Goal: Transaction & Acquisition: Purchase product/service

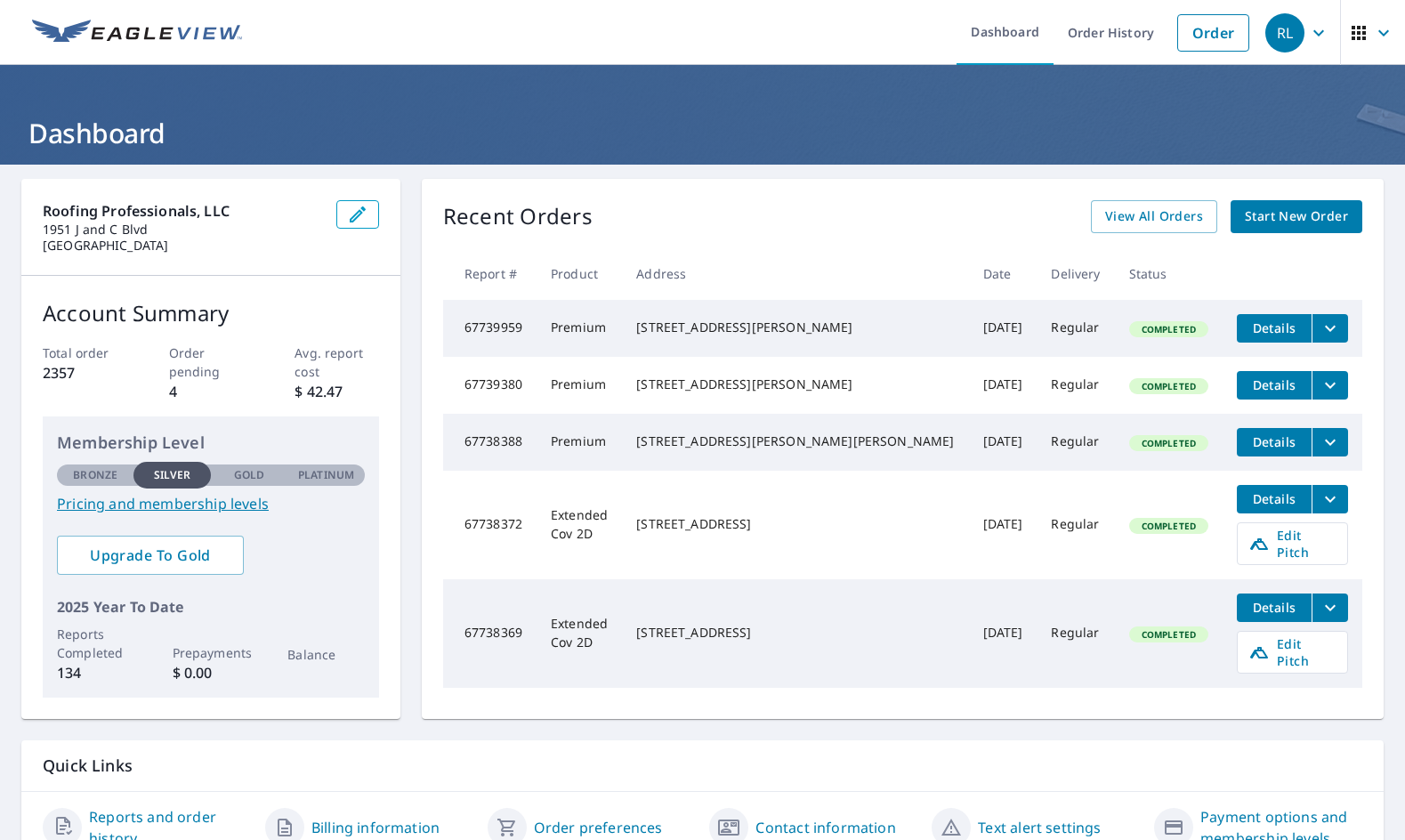
click at [1294, 218] on span "Start New Order" at bounding box center [1297, 216] width 103 height 23
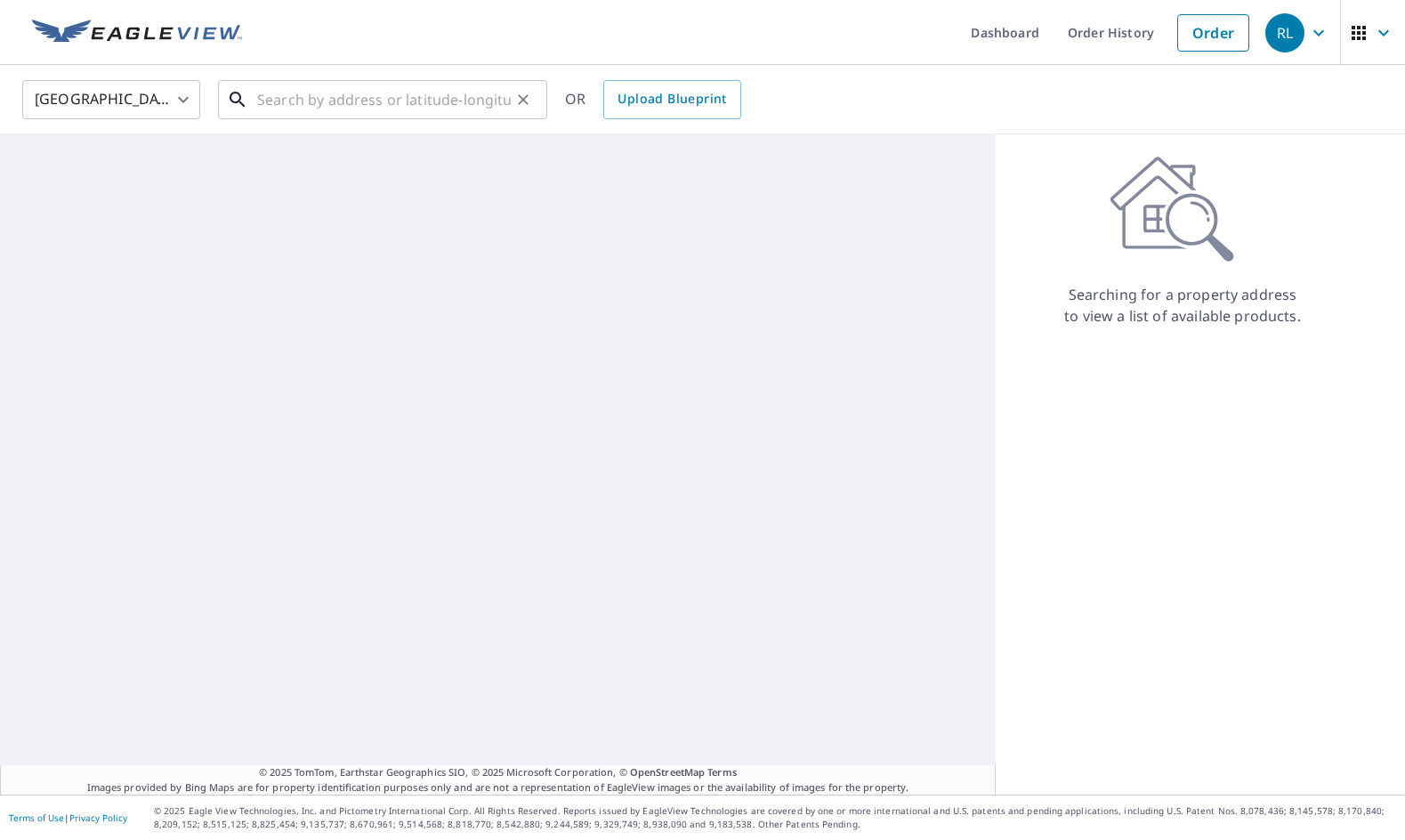
click at [353, 94] on input "text" at bounding box center [383, 99] width 253 height 50
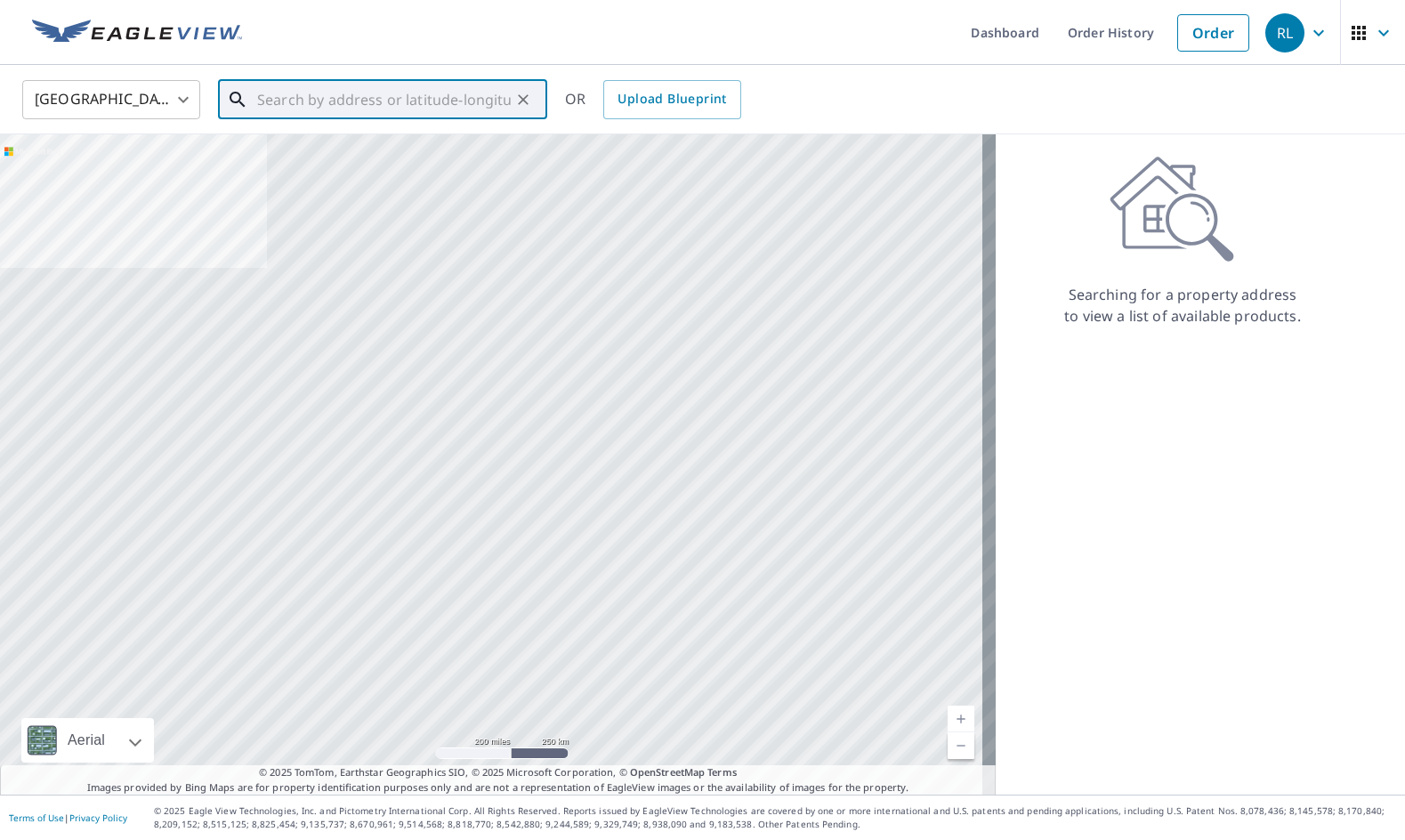
paste input "[STREET_ADDRESS][PERSON_NAME]"
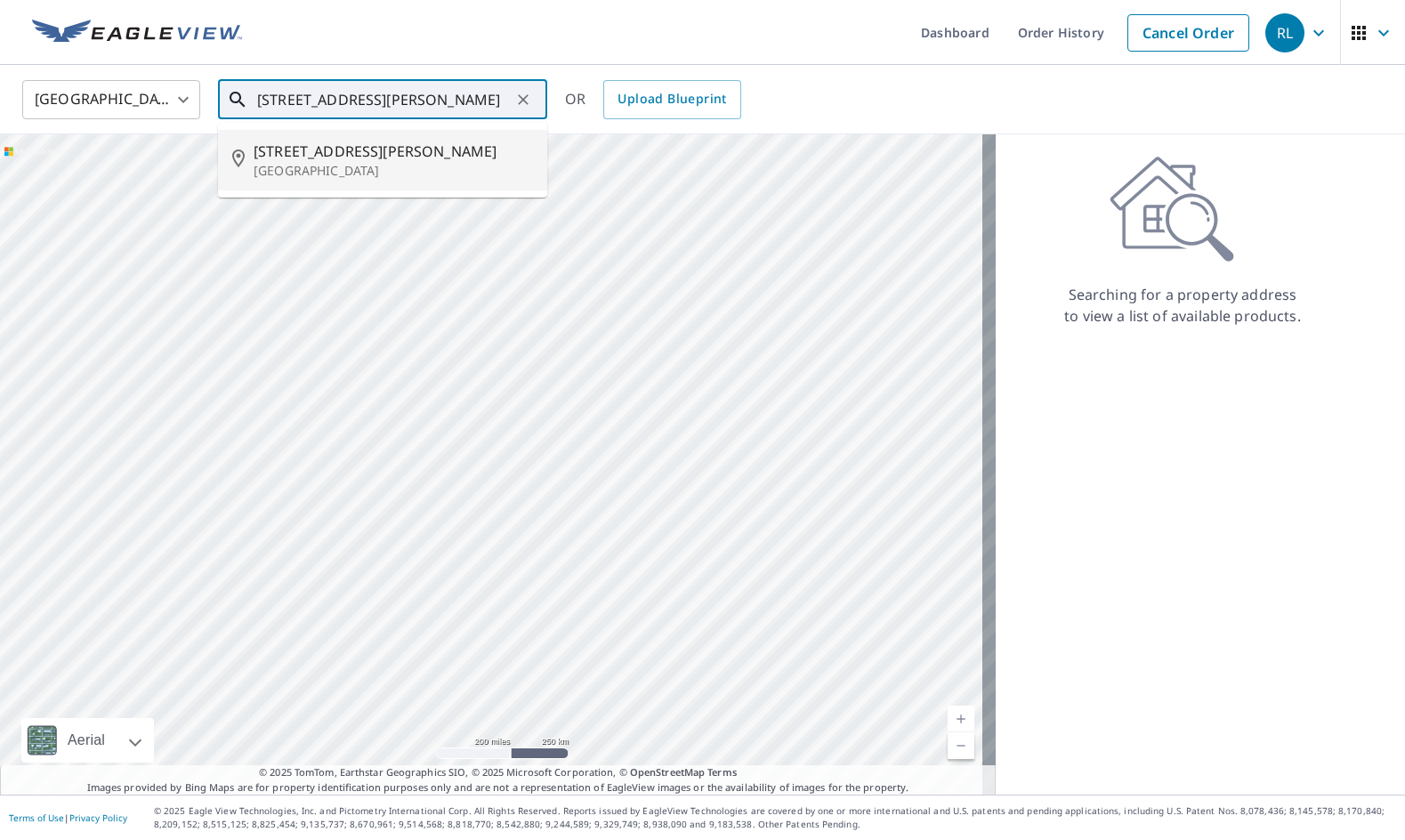
click at [386, 142] on span "[STREET_ADDRESS][PERSON_NAME]" at bounding box center [393, 151] width 280 height 22
type input "[STREET_ADDRESS][PERSON_NAME]"
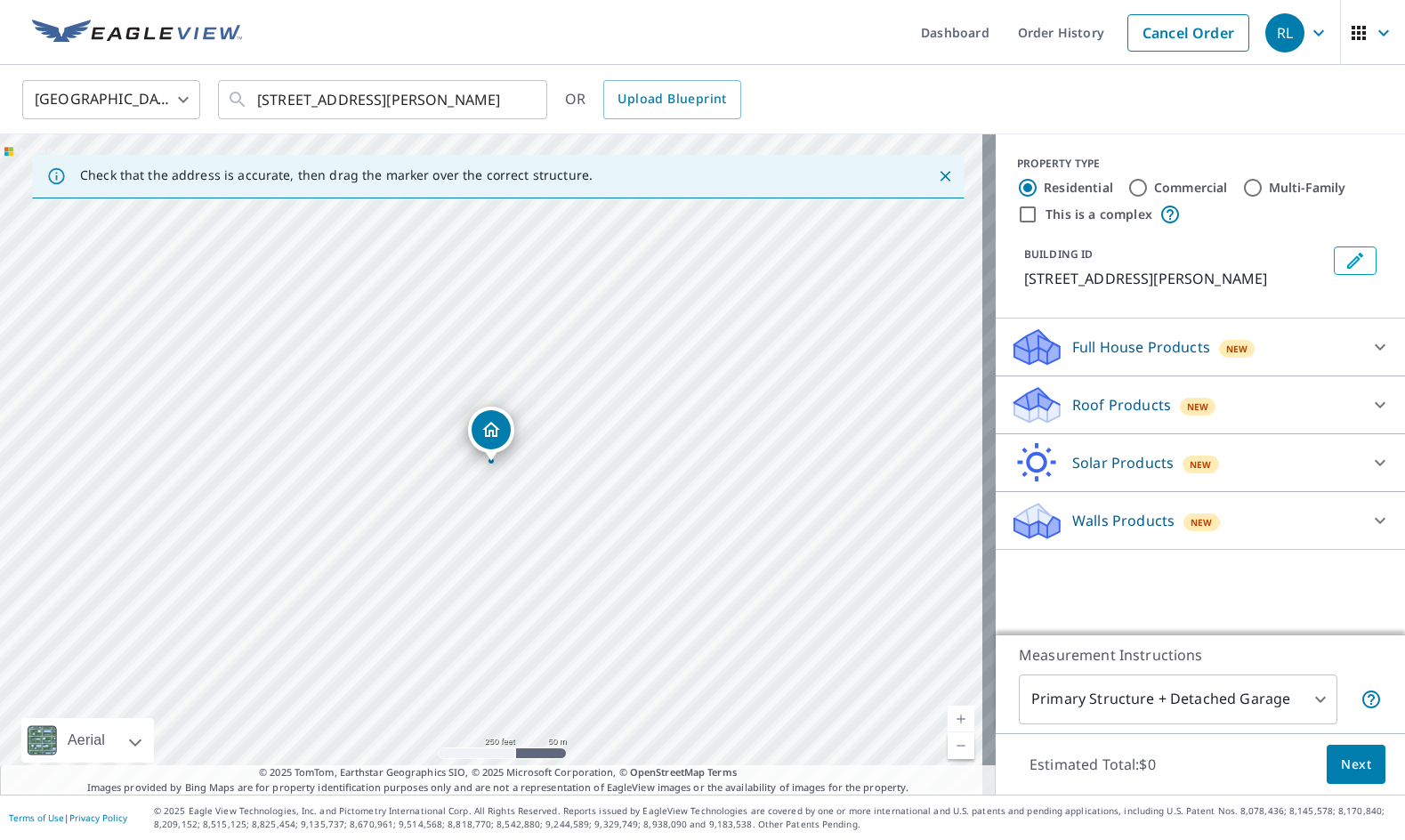
click at [1153, 415] on div "Roof Products New" at bounding box center [1184, 405] width 349 height 42
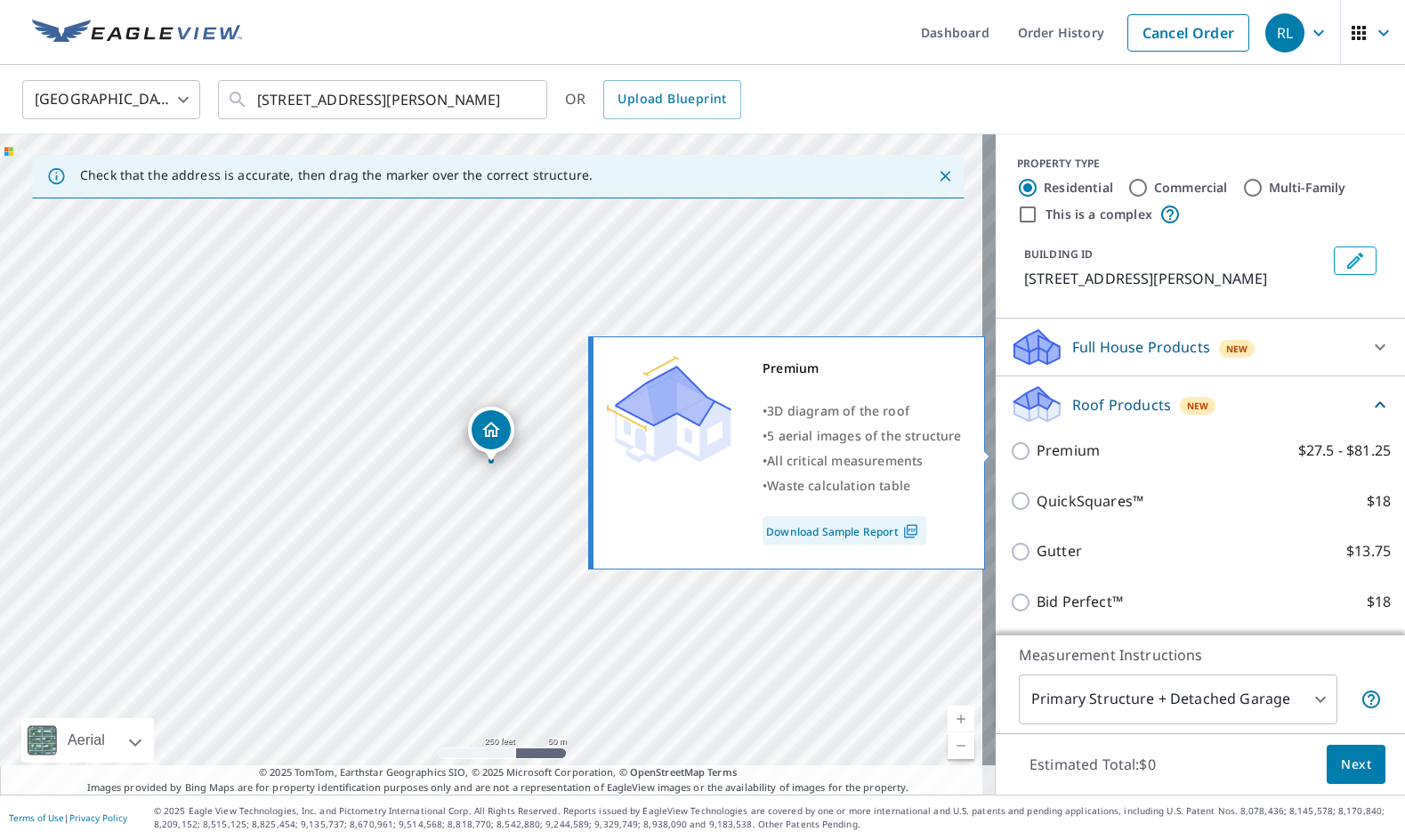
click at [1102, 459] on label "Premium $27.5 - $81.25" at bounding box center [1213, 450] width 354 height 23
click at [1037, 459] on input "Premium $27.5 - $81.25" at bounding box center [1023, 451] width 26 height 22
checkbox input "true"
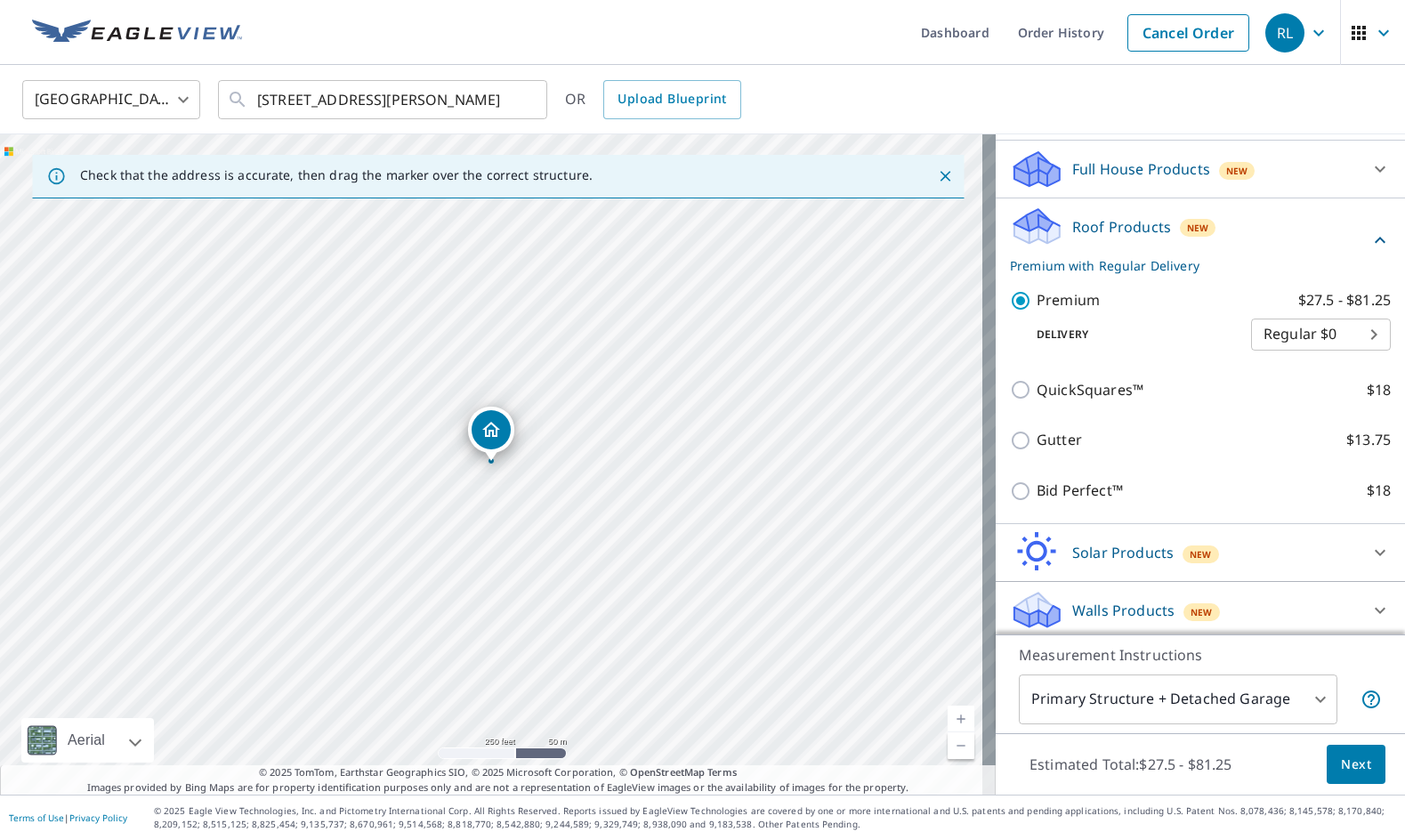
scroll to position [183, 0]
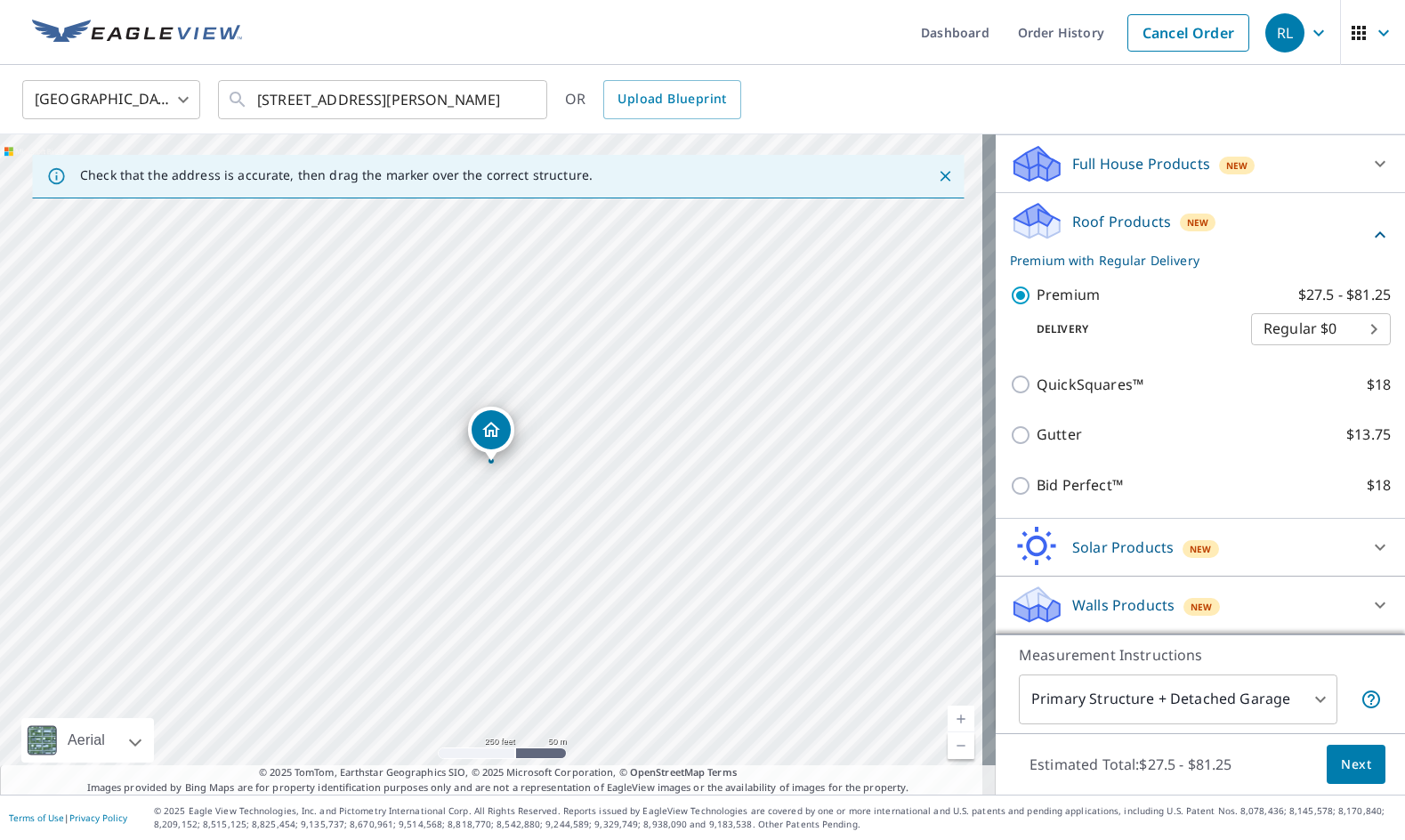
click at [1321, 784] on div "Estimated Total: $27.5 - $81.25 Next" at bounding box center [1200, 764] width 409 height 63
click at [1346, 761] on span "Next" at bounding box center [1355, 764] width 30 height 23
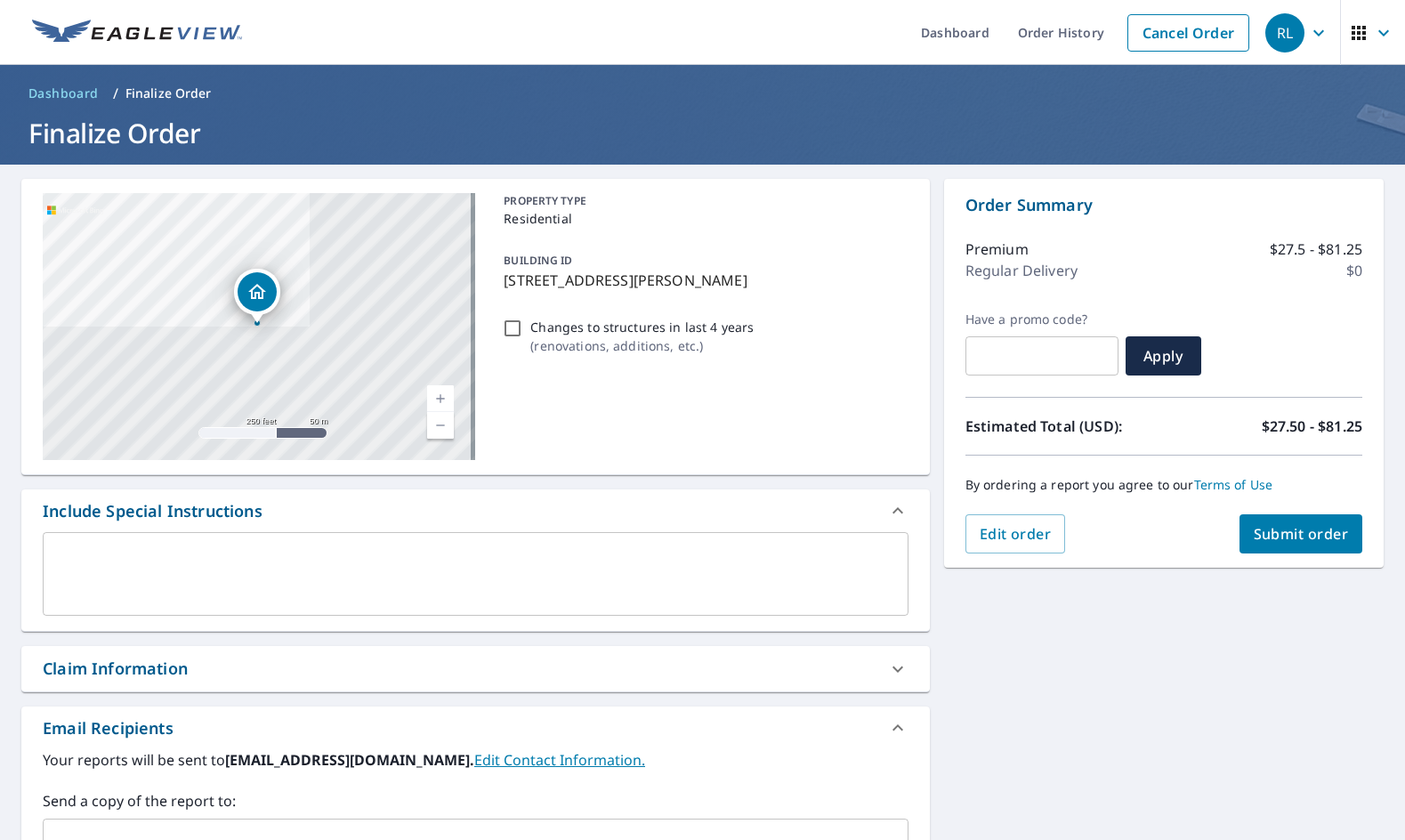
click at [1305, 527] on span "Submit order" at bounding box center [1301, 533] width 95 height 20
checkbox input "true"
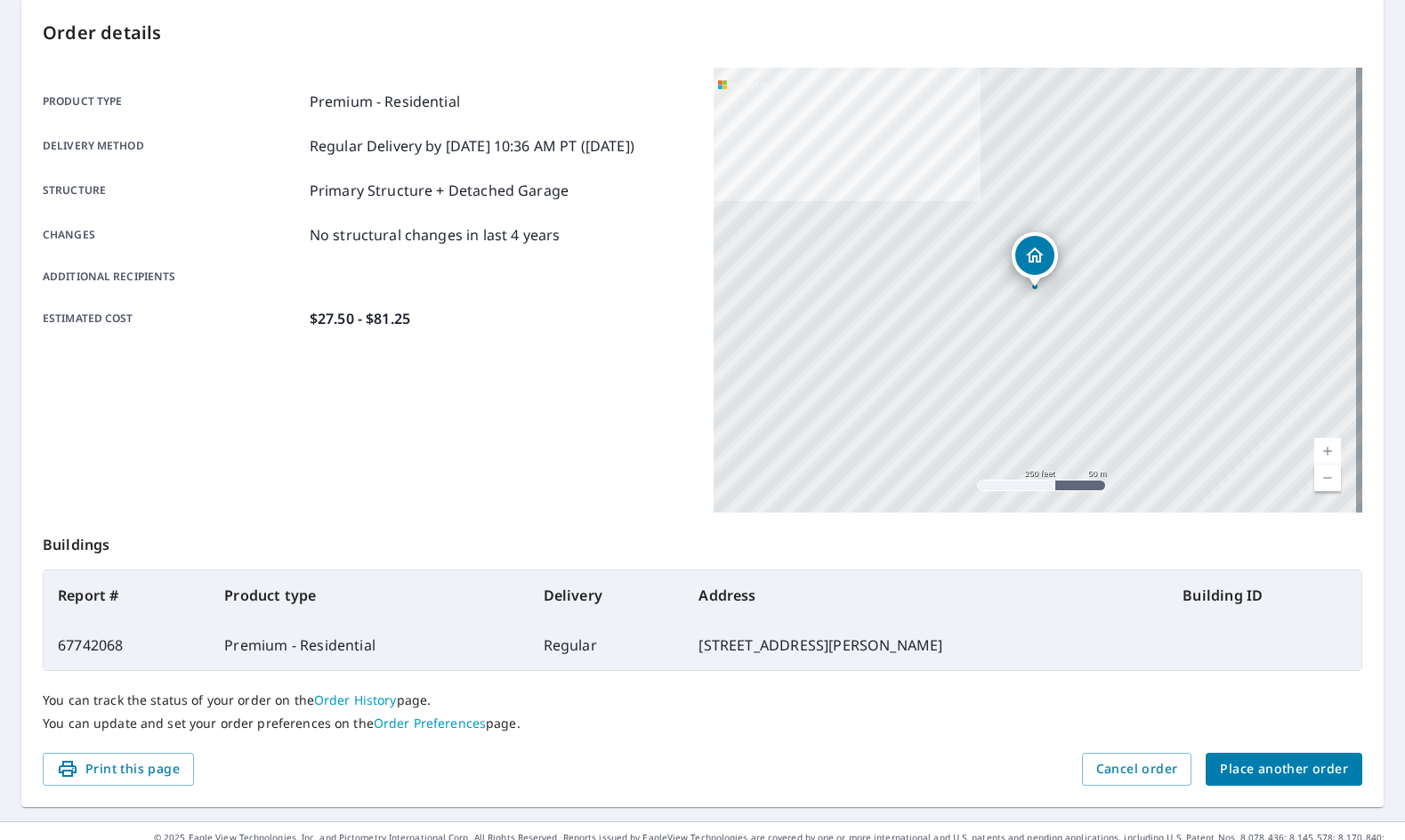
scroll to position [207, 0]
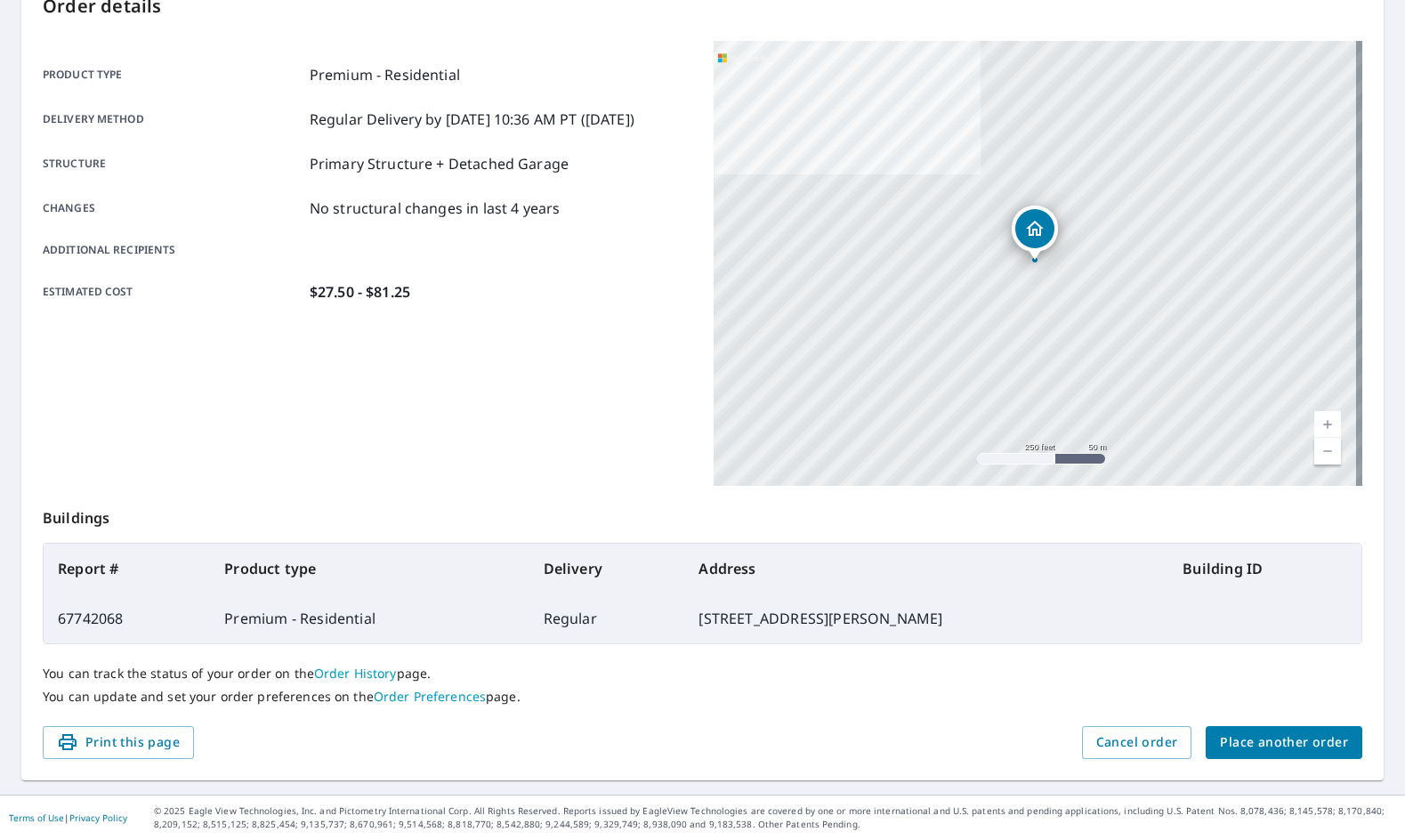
click at [1289, 749] on span "Place another order" at bounding box center [1283, 742] width 128 height 23
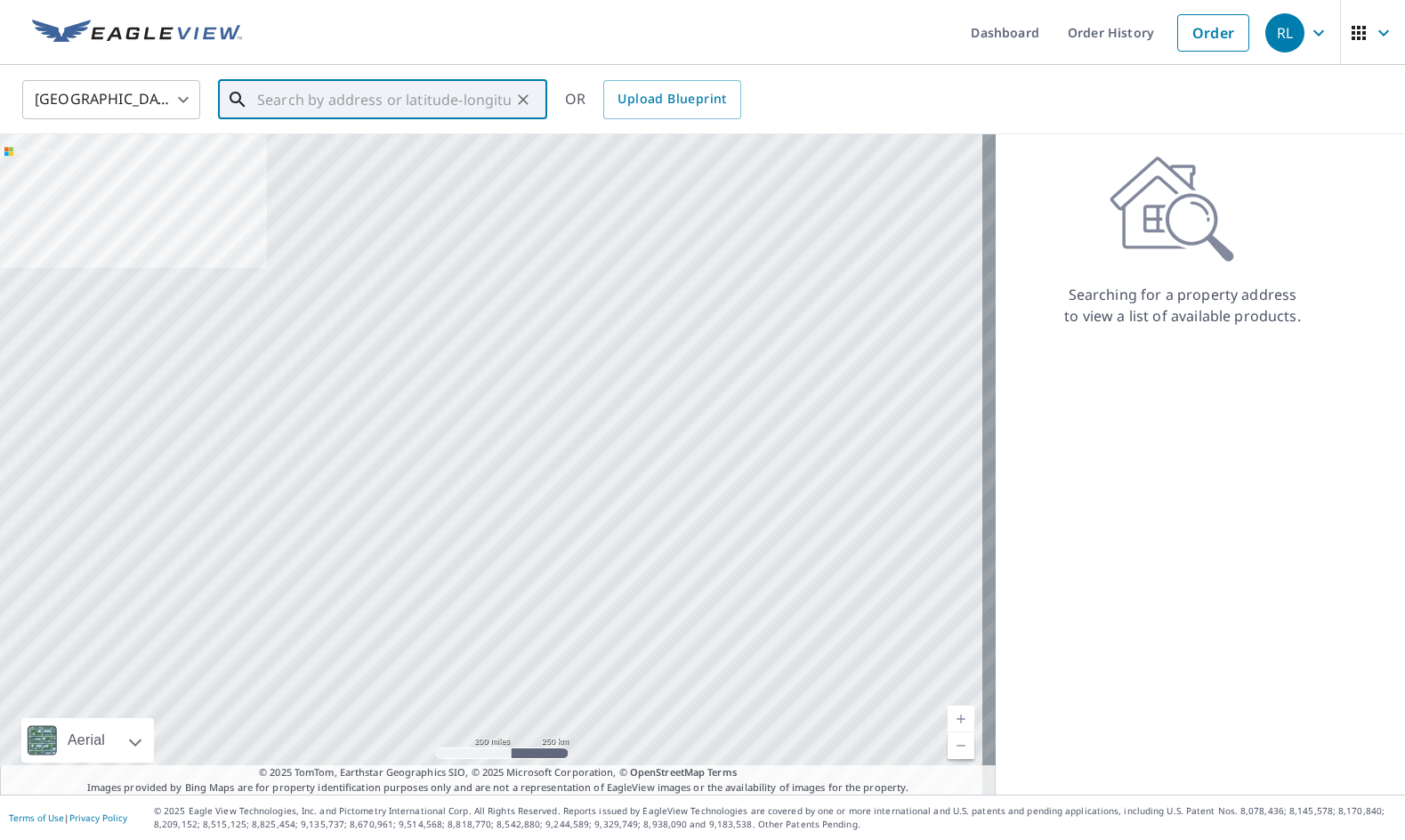
click at [310, 97] on input "text" at bounding box center [383, 99] width 253 height 50
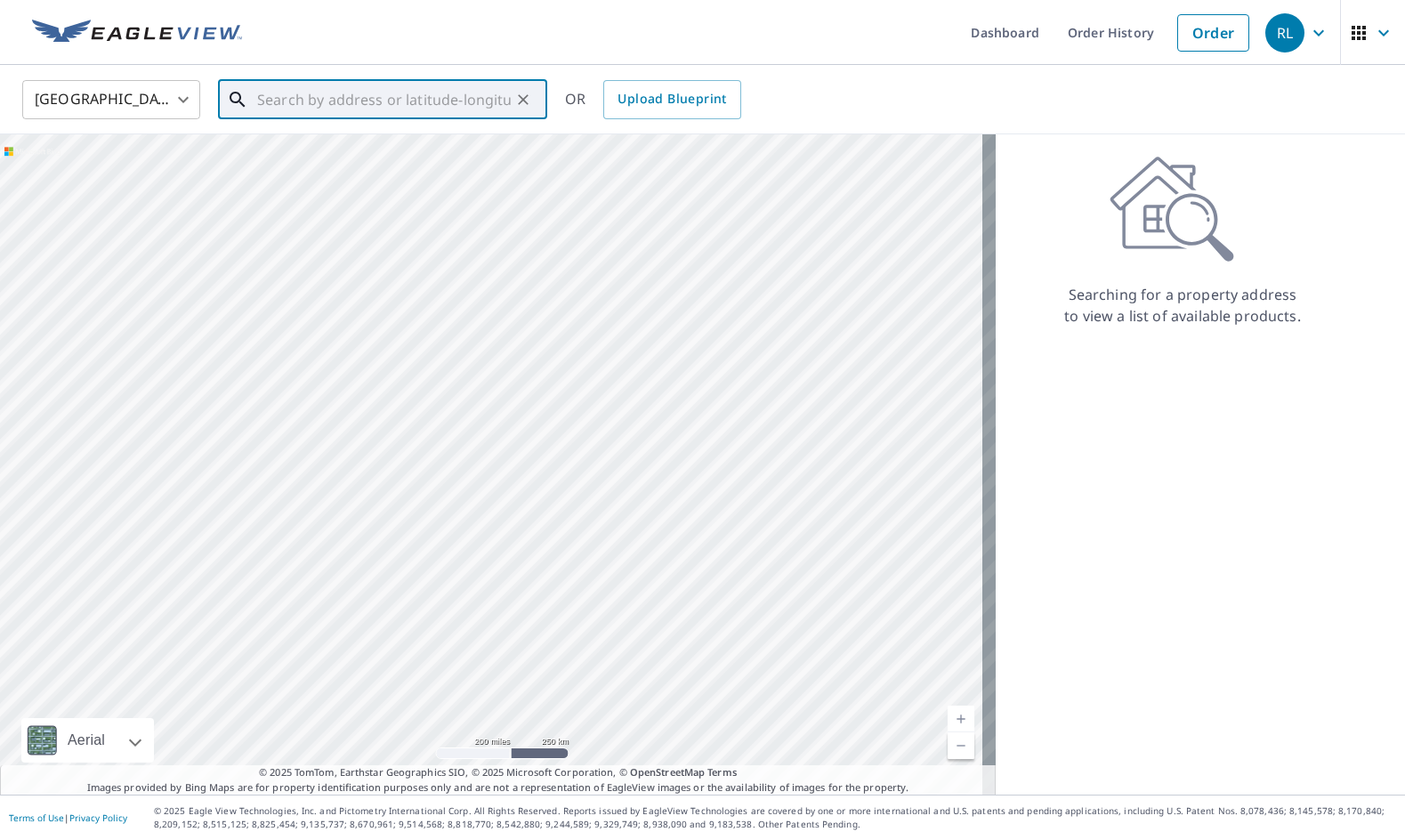
paste input "[STREET_ADDRESS][PERSON_NAME]"
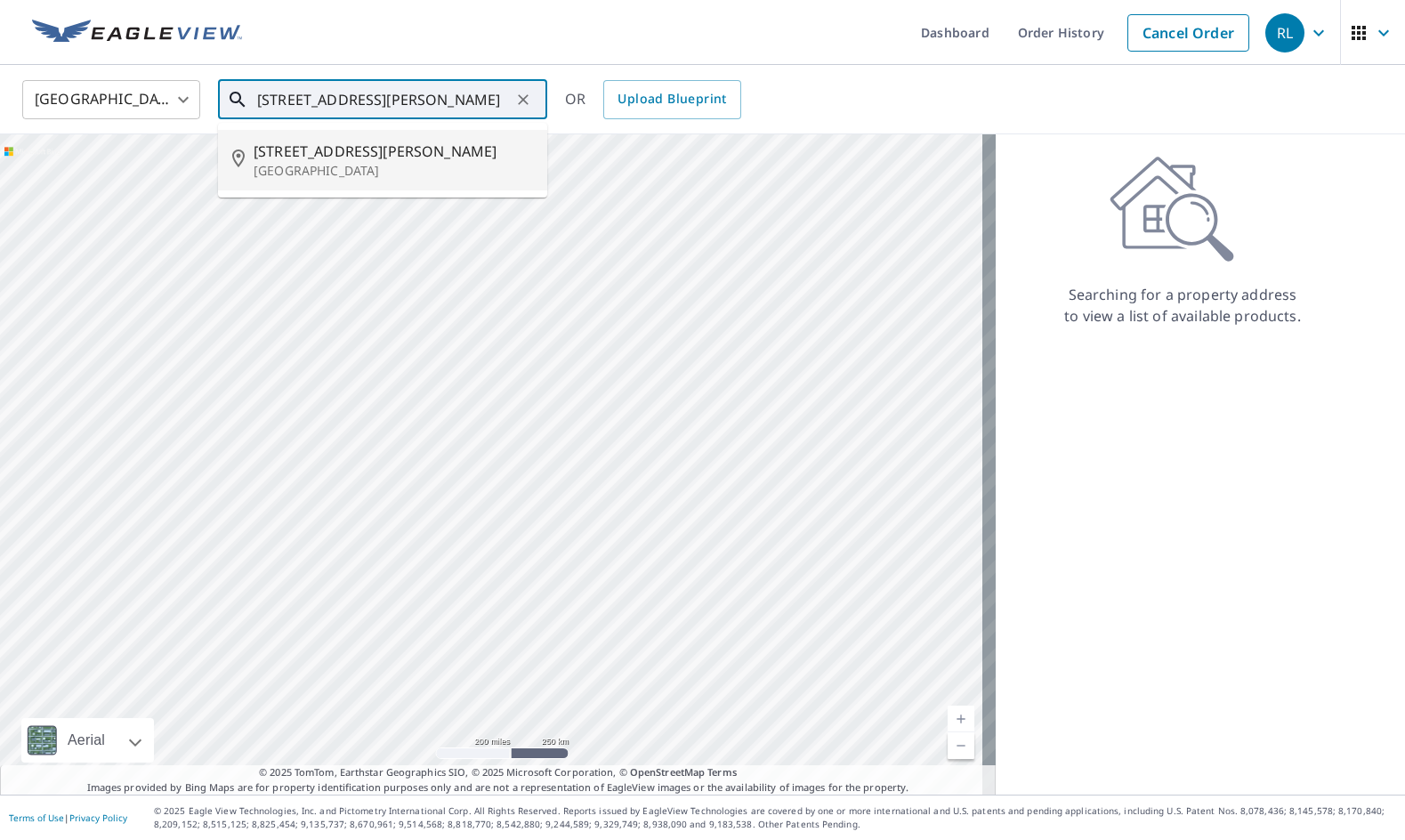
click at [399, 161] on p "[GEOGRAPHIC_DATA]" at bounding box center [393, 171] width 280 height 18
type input "[STREET_ADDRESS][PERSON_NAME]"
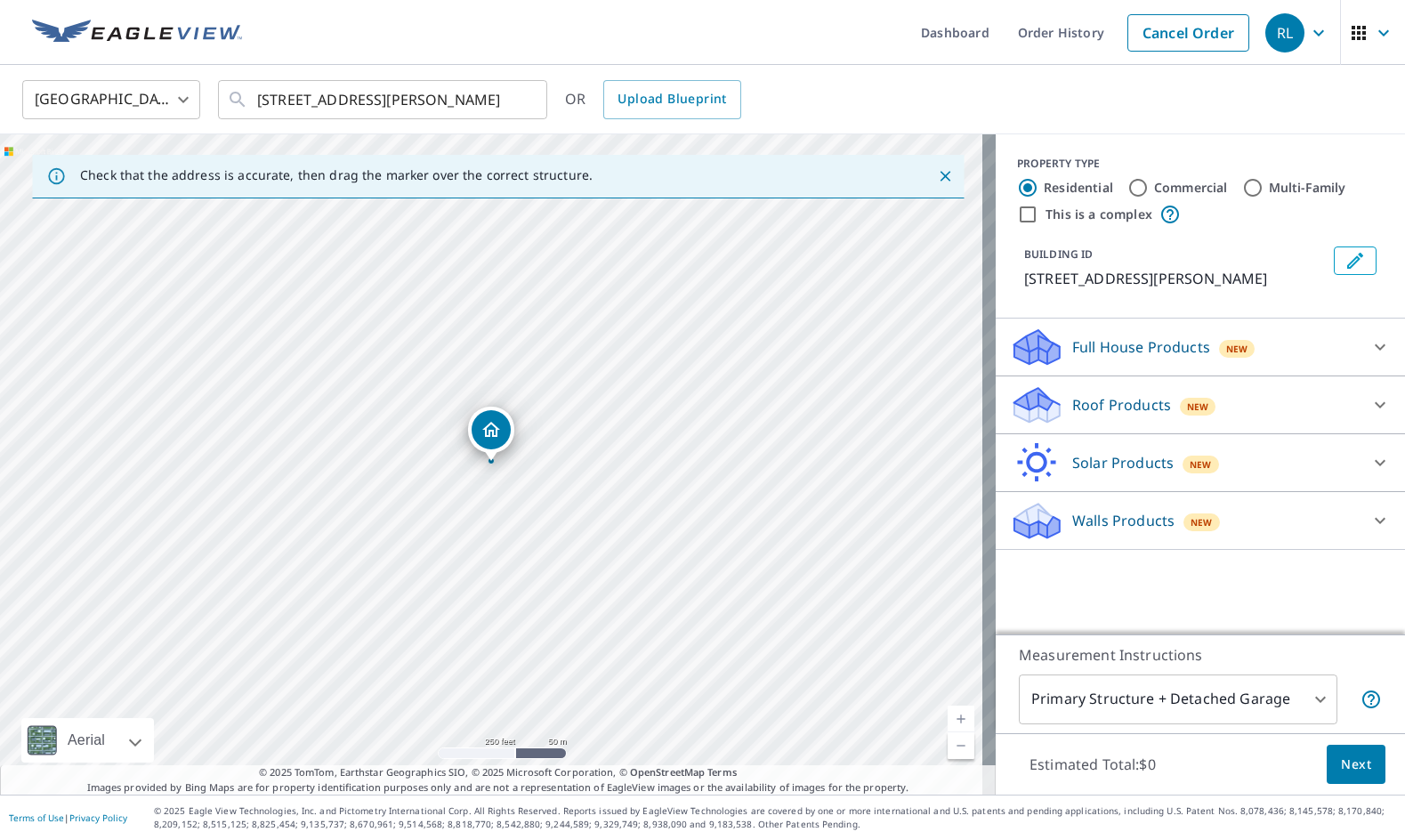
click at [1104, 419] on div "Roof Products New" at bounding box center [1184, 405] width 349 height 42
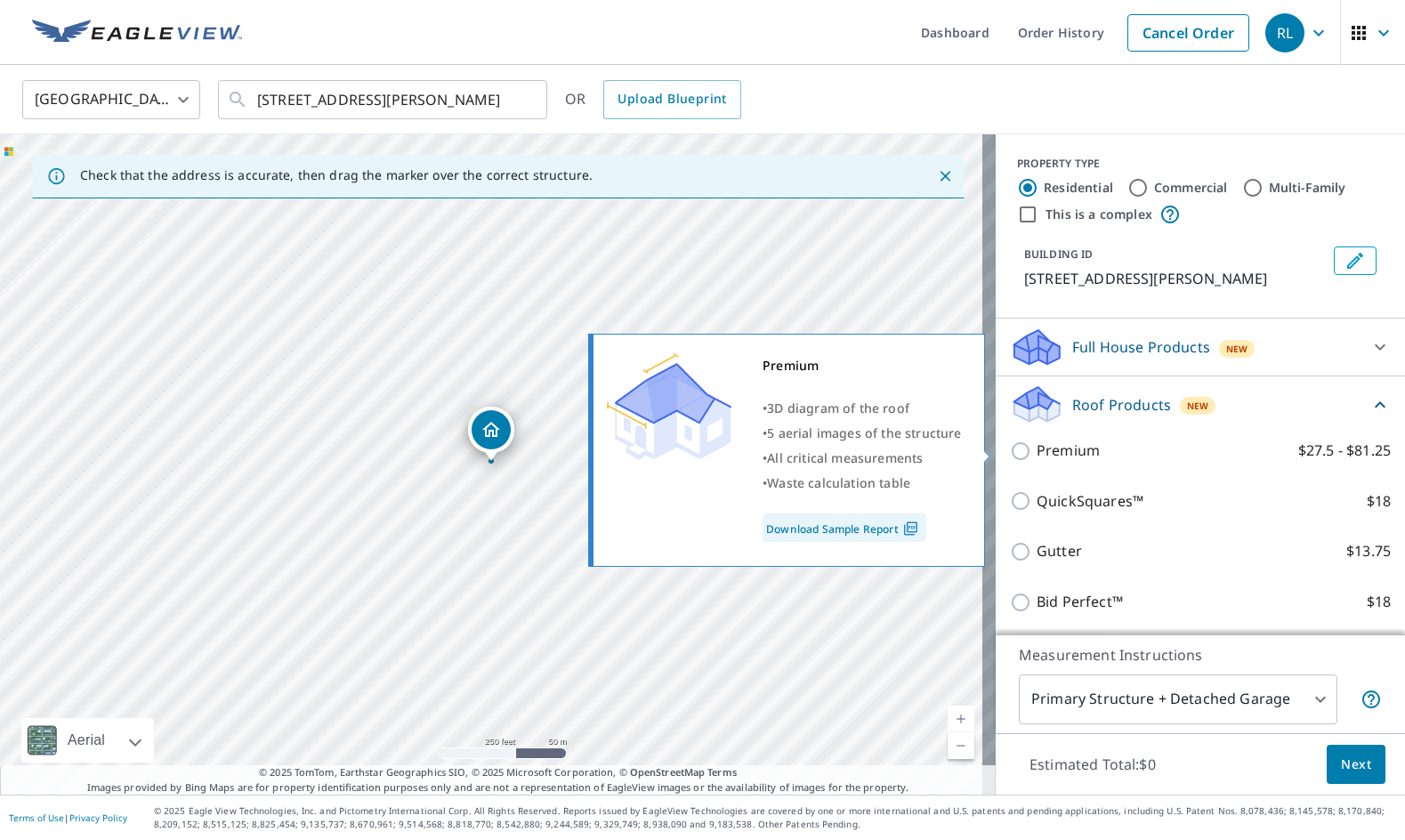
click at [1066, 451] on p "Premium" at bounding box center [1068, 450] width 64 height 23
click at [1037, 451] on input "Premium $27.5 - $81.25" at bounding box center [1023, 451] width 26 height 22
checkbox input "true"
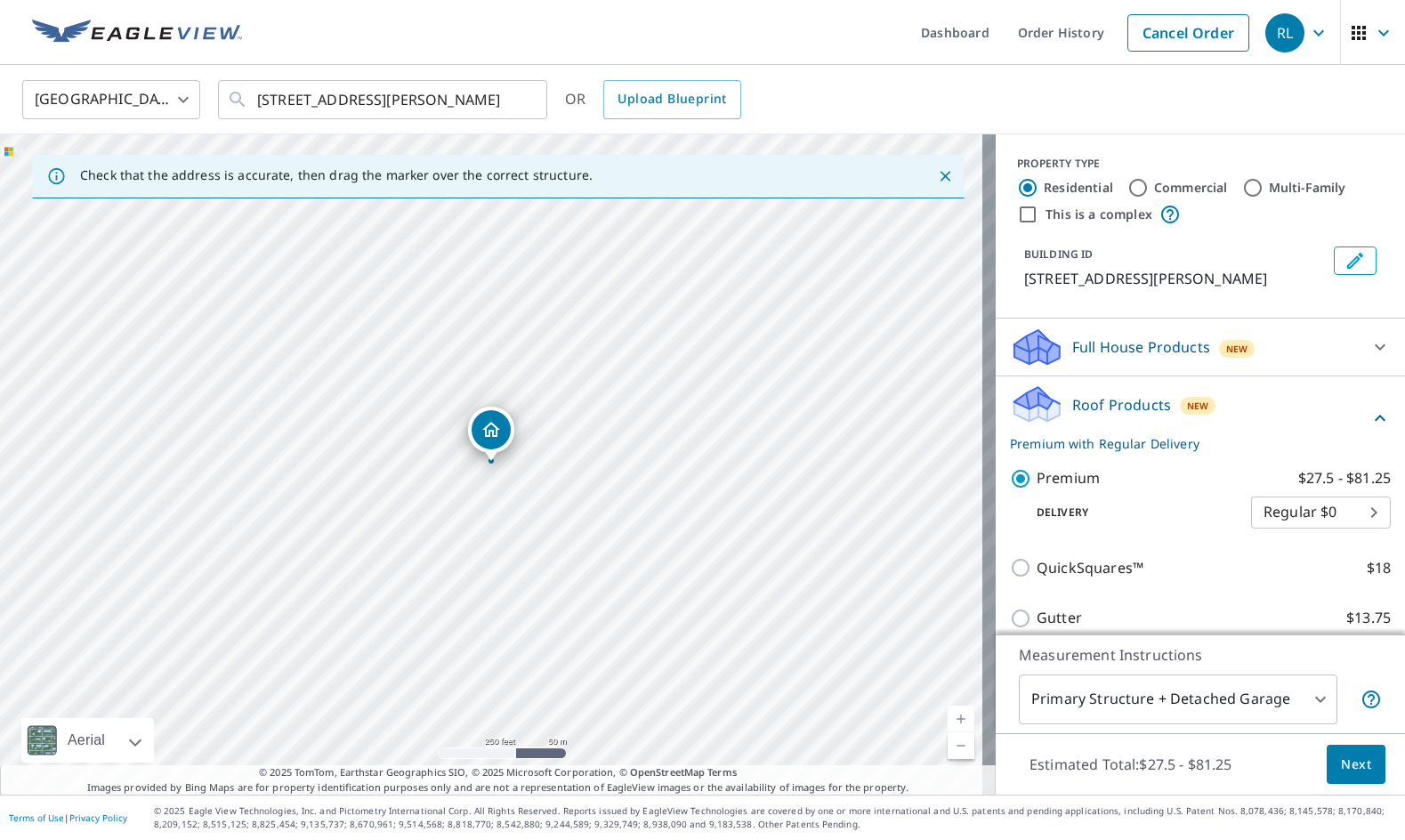
click at [1341, 759] on span "Next" at bounding box center [1355, 764] width 30 height 23
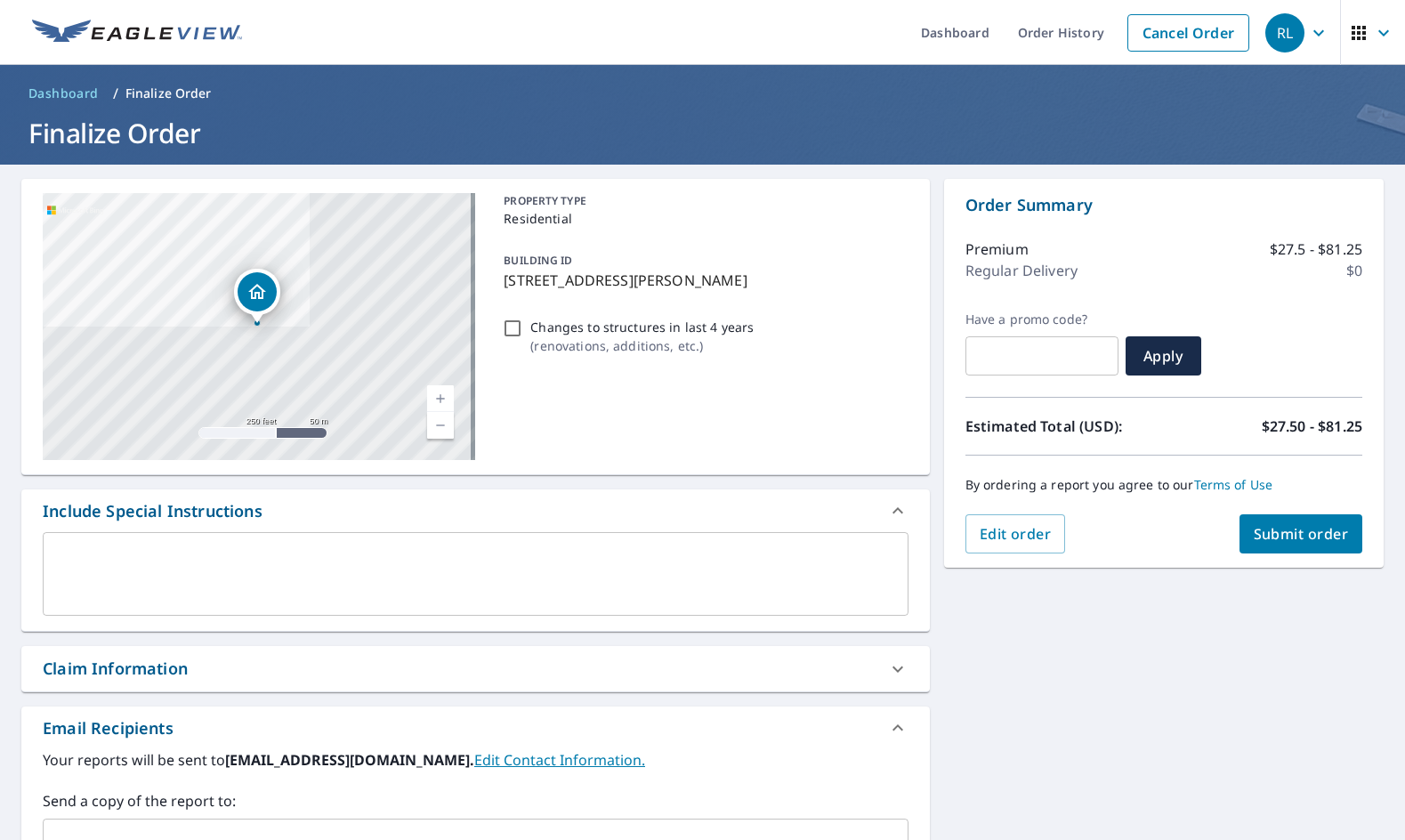
click at [1257, 543] on button "Submit order" at bounding box center [1302, 533] width 123 height 39
checkbox input "true"
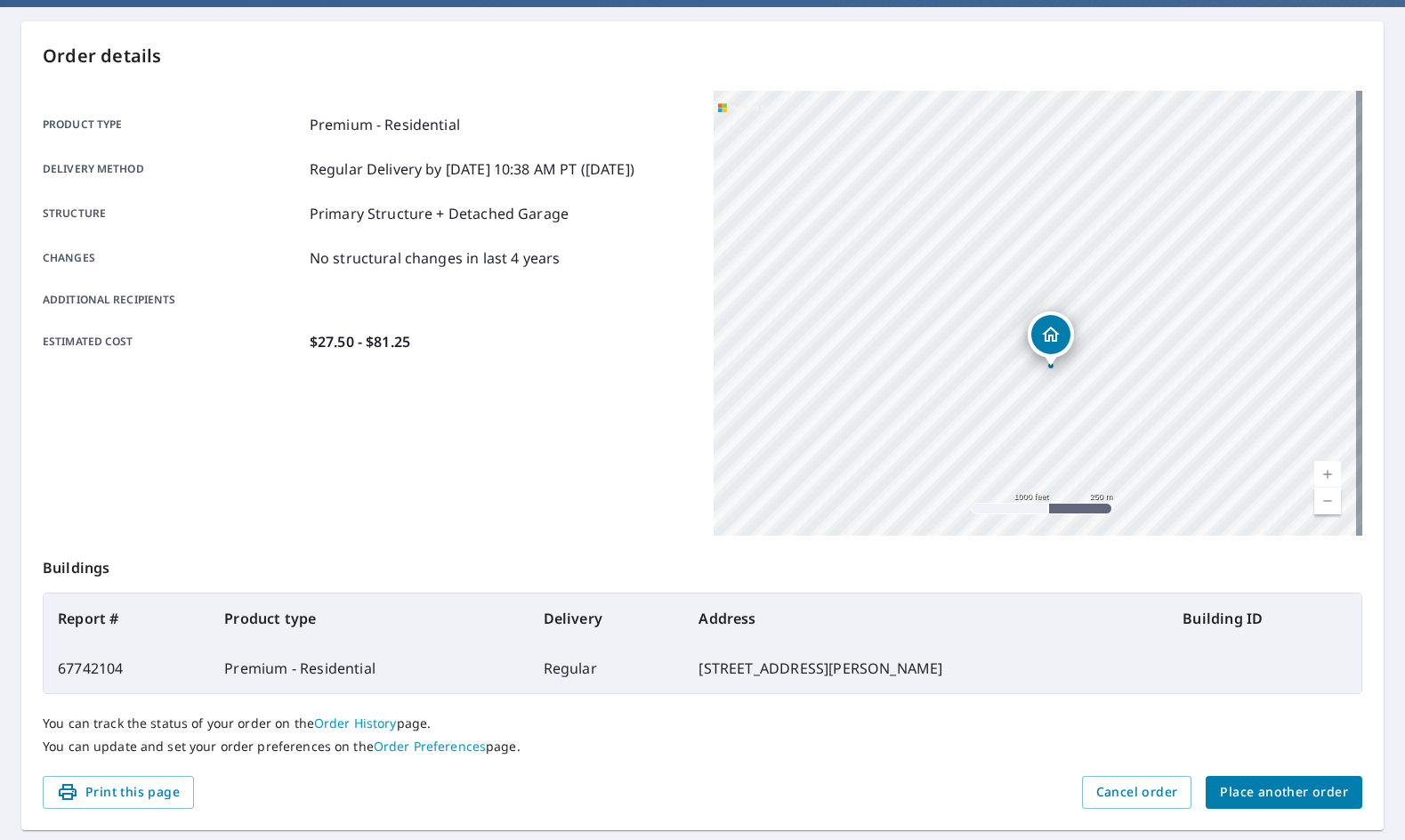
scroll to position [207, 0]
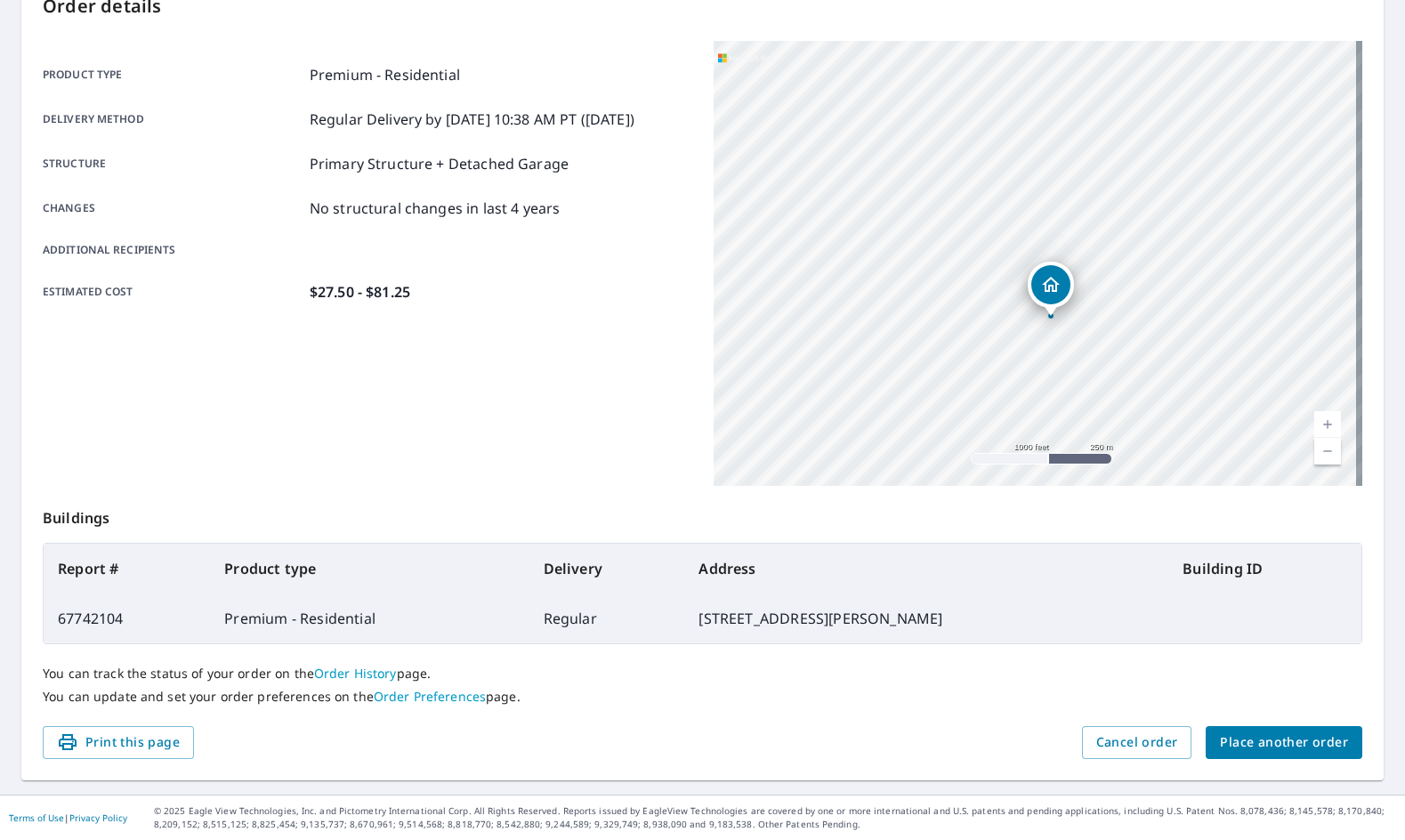
click at [1299, 740] on span "Place another order" at bounding box center [1283, 742] width 128 height 23
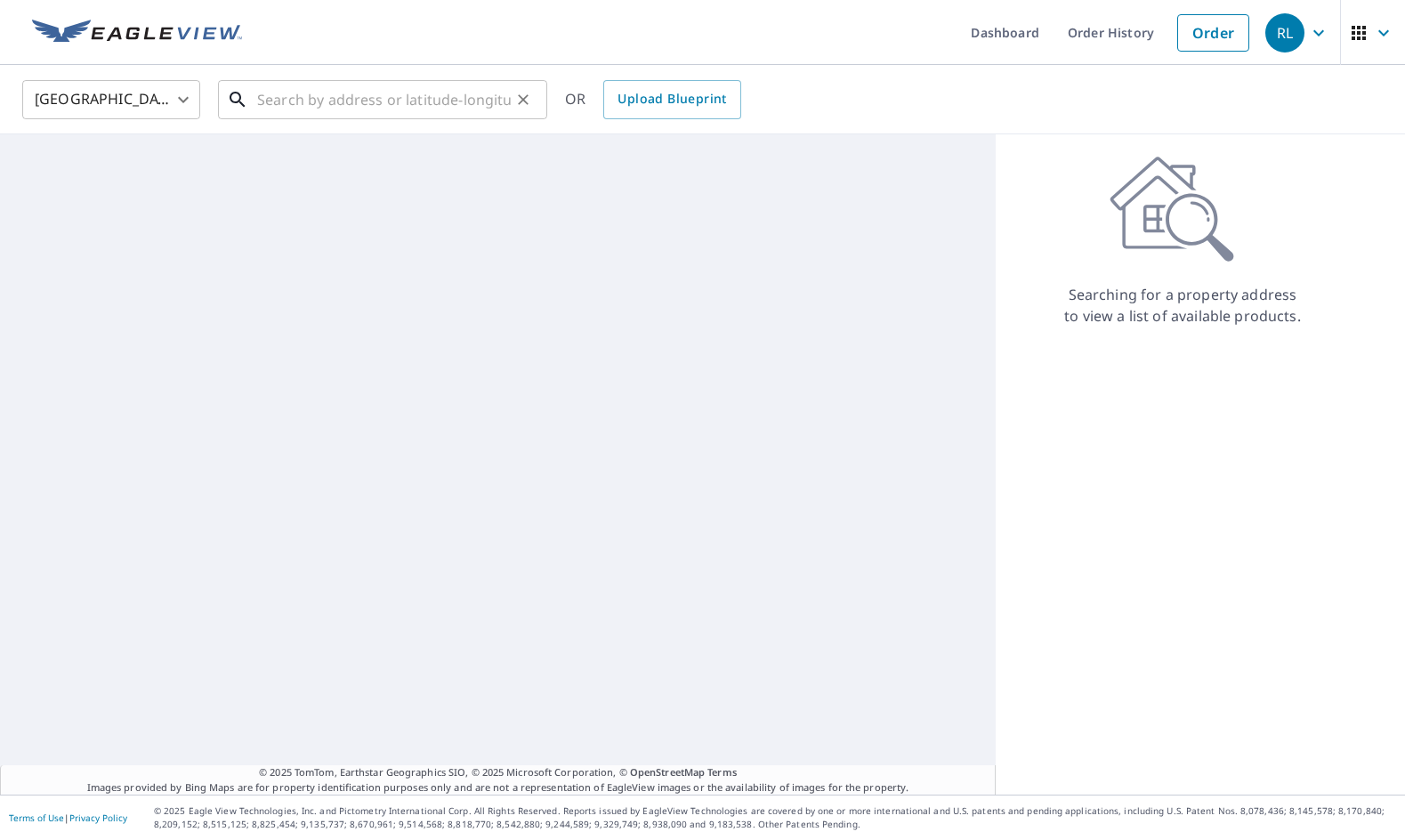
click at [274, 119] on div "​" at bounding box center [382, 99] width 329 height 39
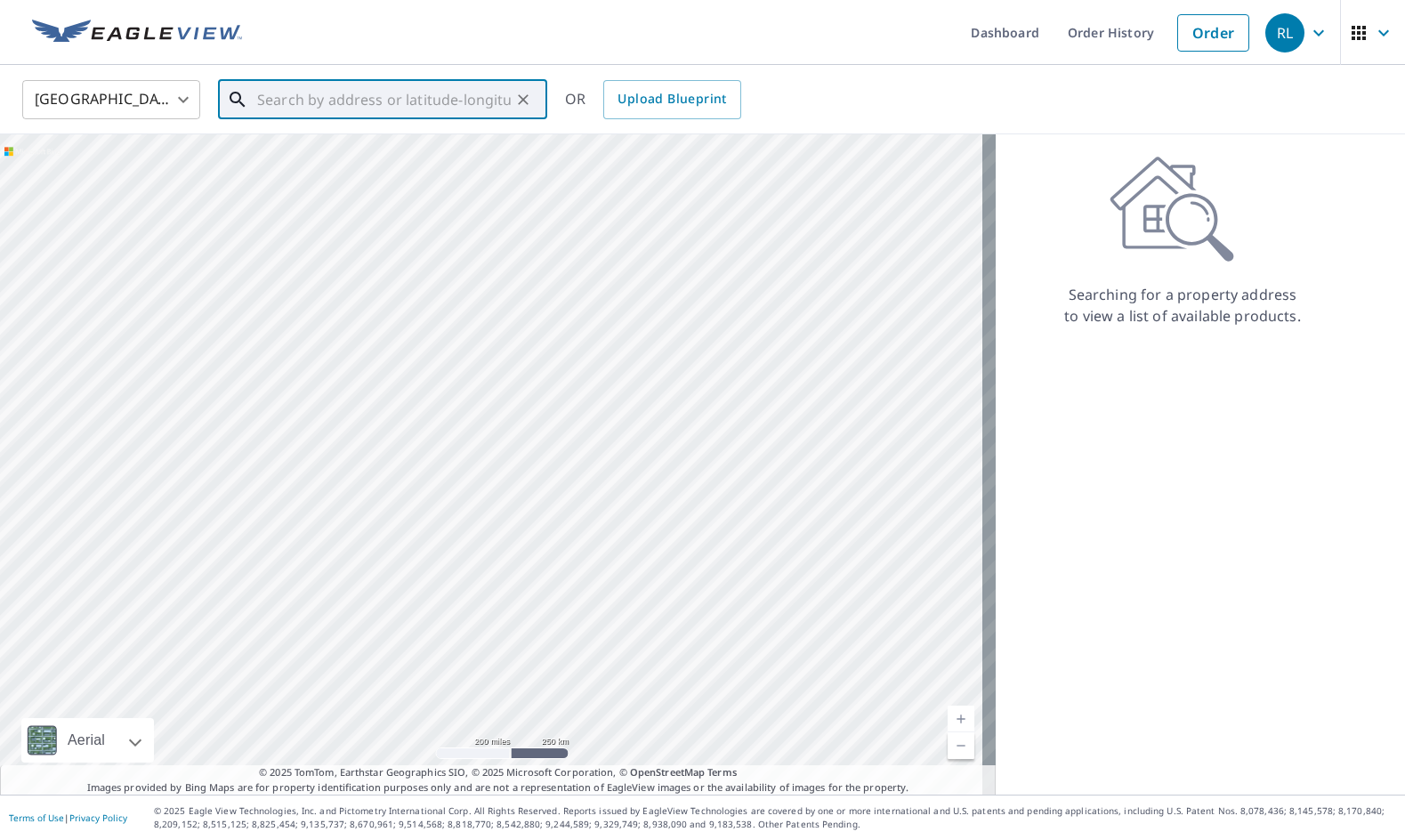
paste input "[STREET_ADDRESS][PERSON_NAME]"
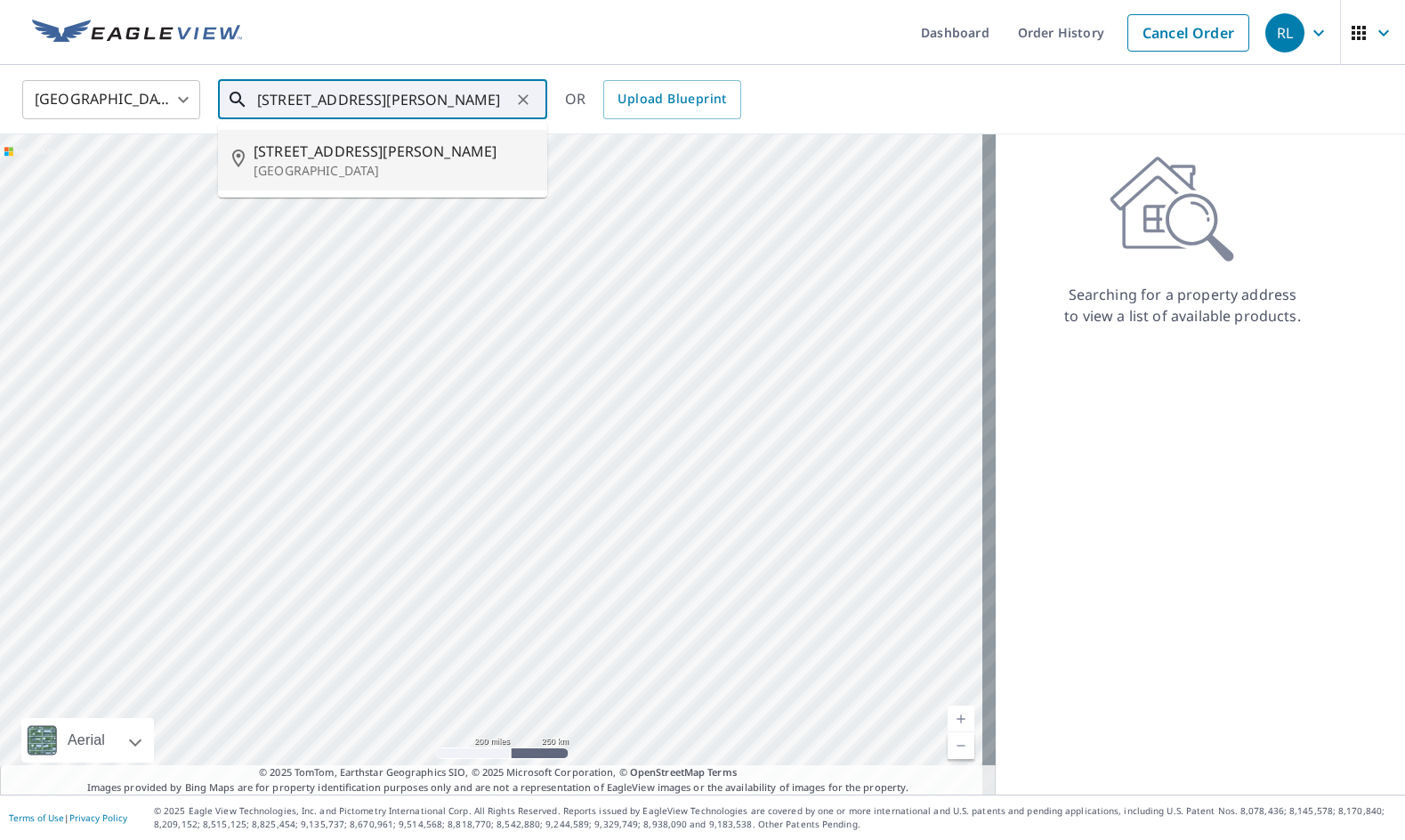
click at [337, 131] on li "[STREET_ADDRESS][PERSON_NAME]" at bounding box center [382, 160] width 329 height 61
type input "[STREET_ADDRESS][PERSON_NAME]"
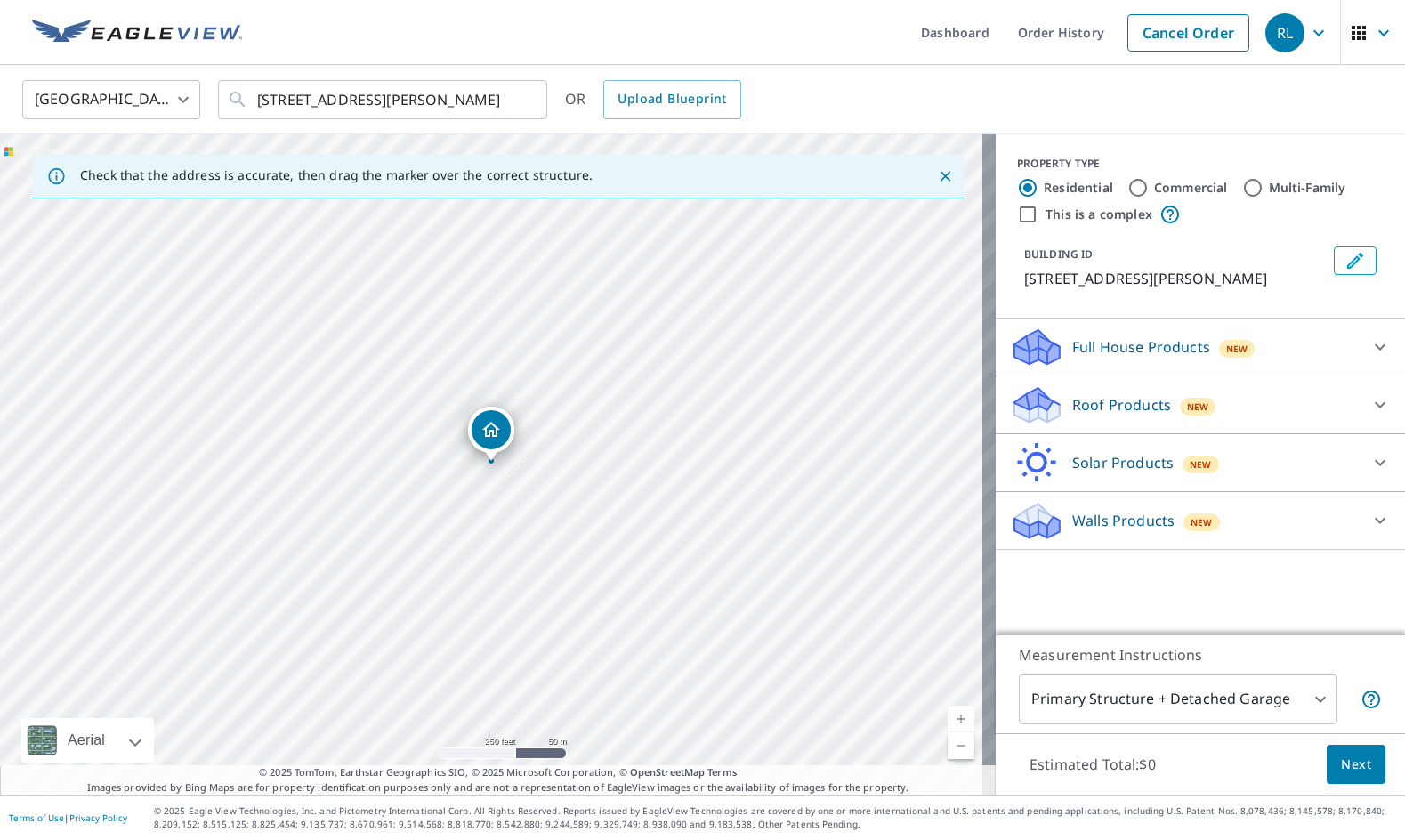
click at [1114, 417] on div "Roof Products New" at bounding box center [1184, 405] width 349 height 42
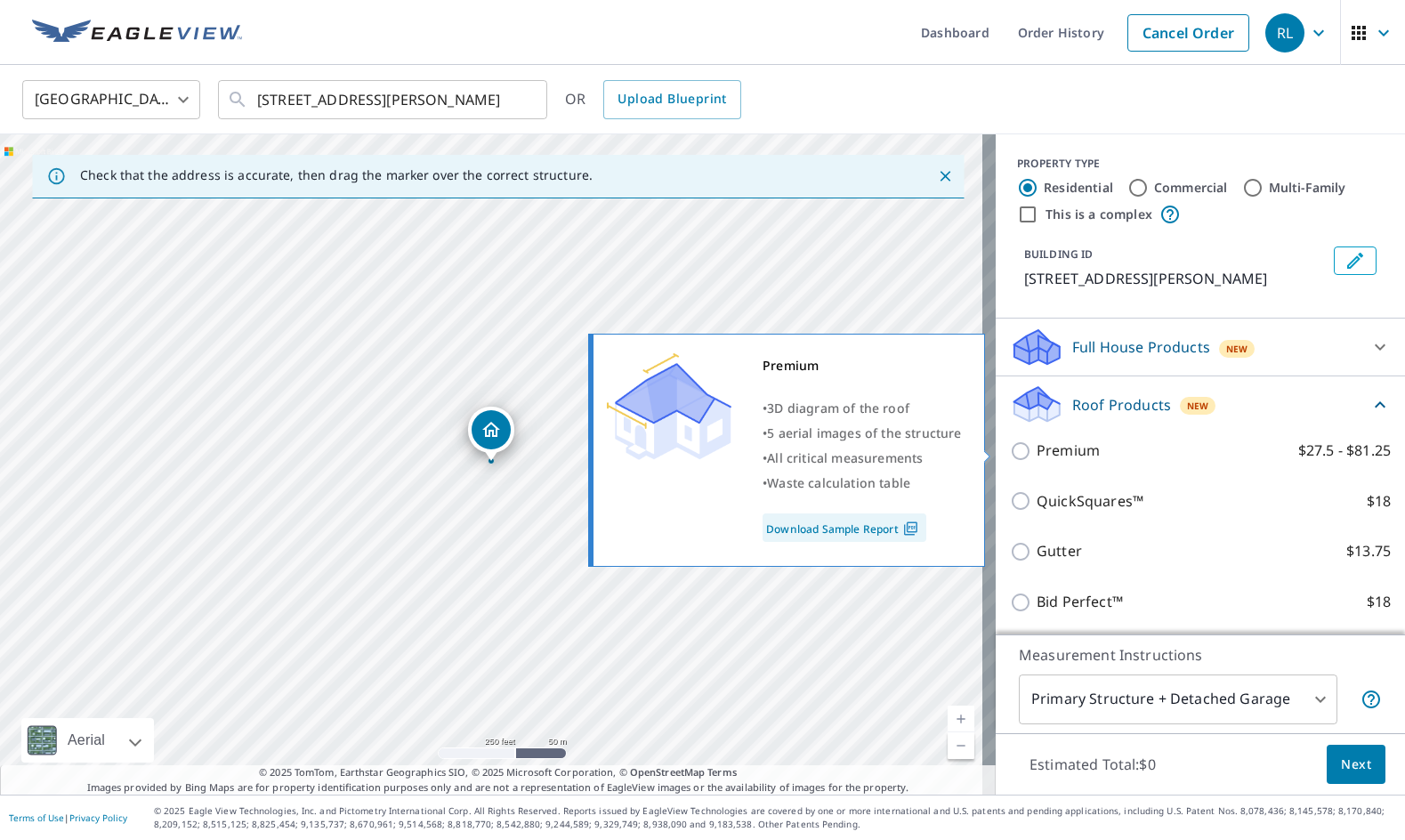
click at [1037, 460] on p "Premium" at bounding box center [1068, 450] width 64 height 23
click at [1027, 460] on input "Premium $27.5 - $81.25" at bounding box center [1023, 451] width 26 height 22
checkbox input "true"
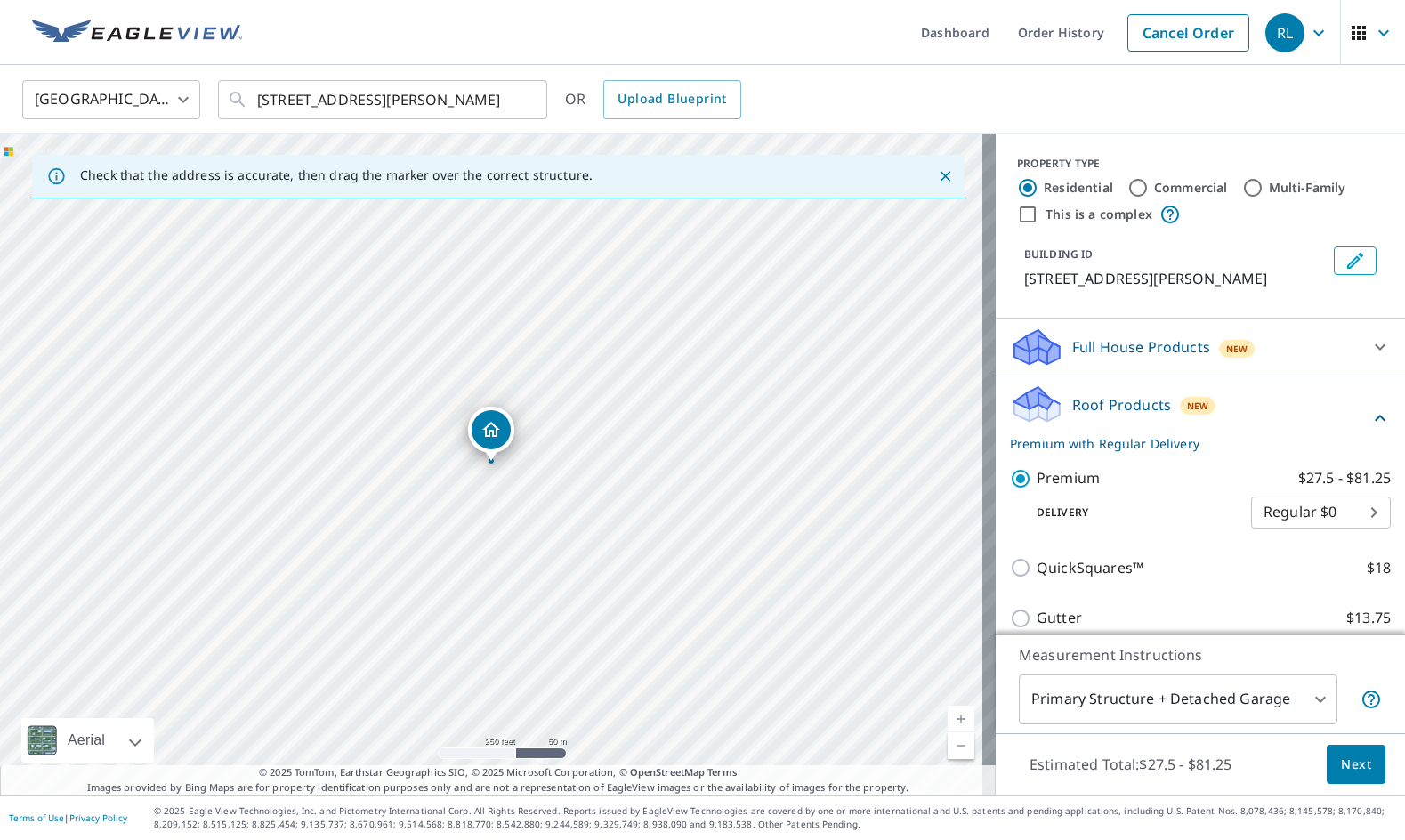
click at [1341, 766] on span "Next" at bounding box center [1355, 764] width 30 height 23
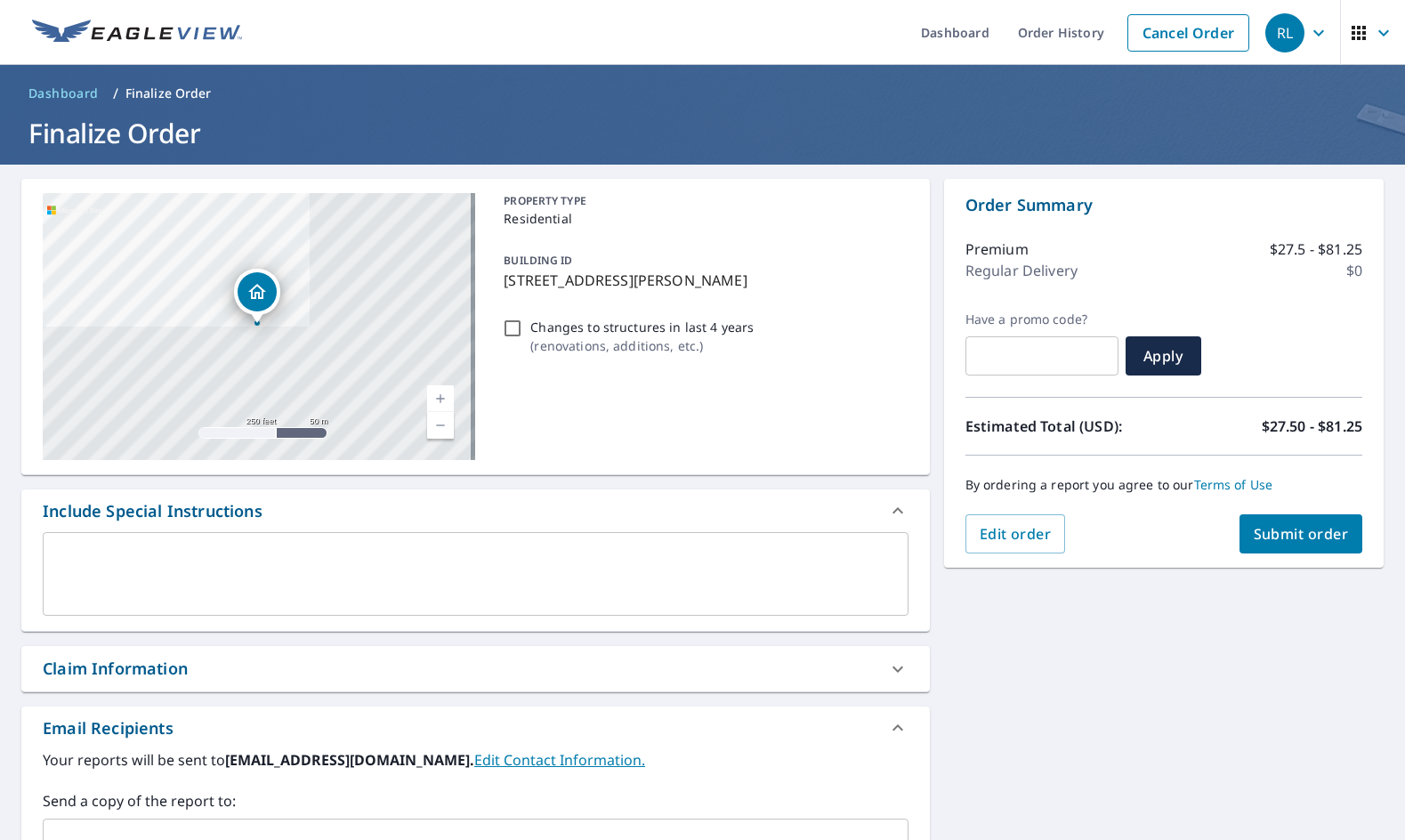
click at [1268, 532] on span "Submit order" at bounding box center [1301, 533] width 95 height 20
checkbox input "true"
